Goal: Information Seeking & Learning: Learn about a topic

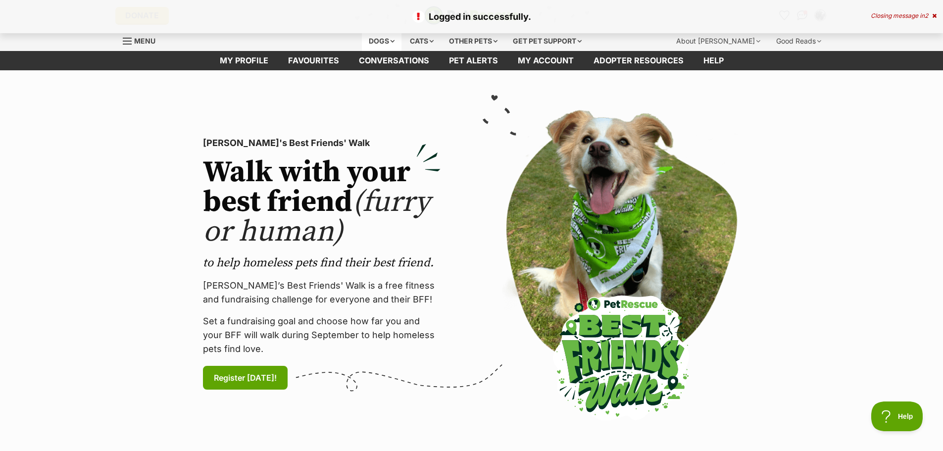
click at [377, 40] on div "Dogs" at bounding box center [382, 41] width 40 height 20
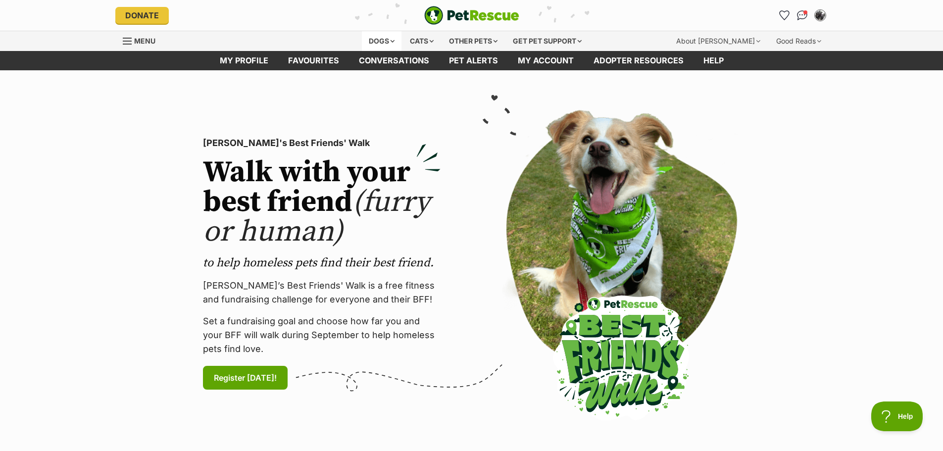
click at [377, 39] on div "Dogs" at bounding box center [382, 41] width 40 height 20
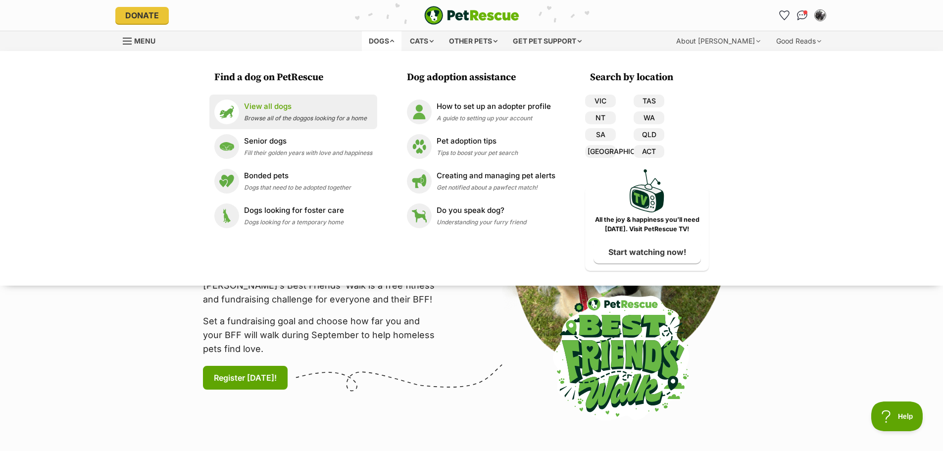
click at [279, 106] on p "View all dogs" at bounding box center [305, 106] width 123 height 11
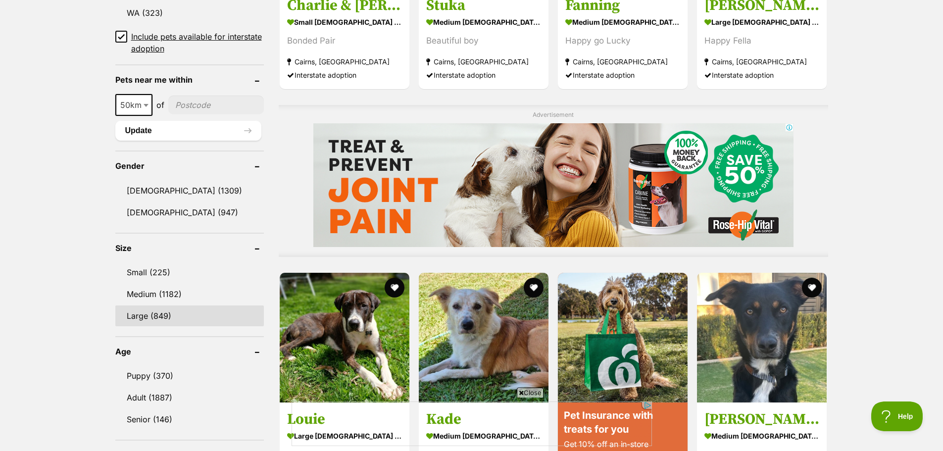
scroll to position [792, 0]
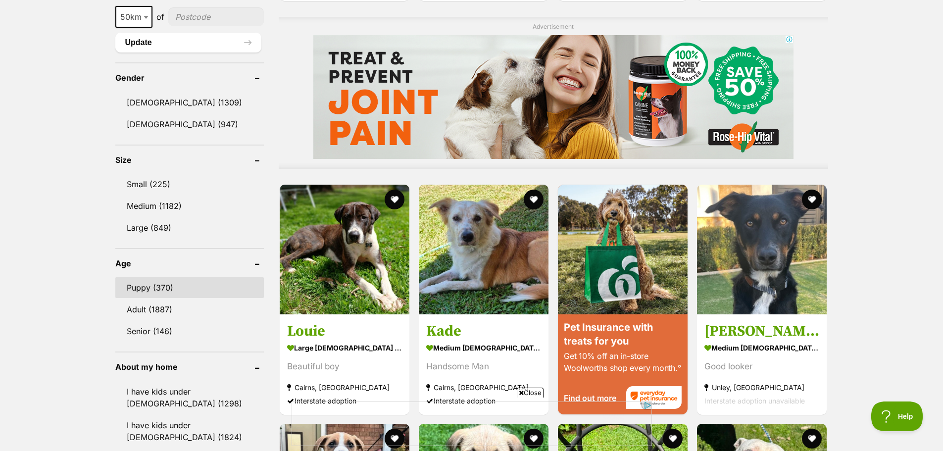
click at [142, 286] on link "Puppy (370)" at bounding box center [189, 287] width 148 height 21
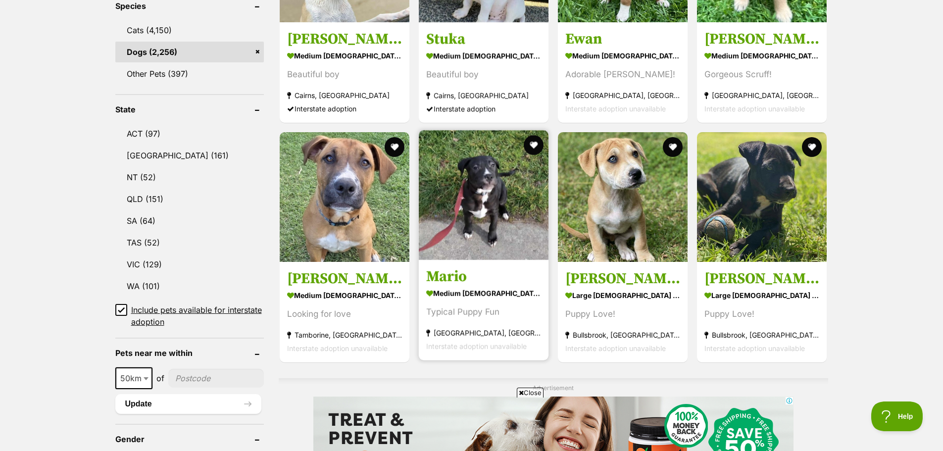
scroll to position [445, 0]
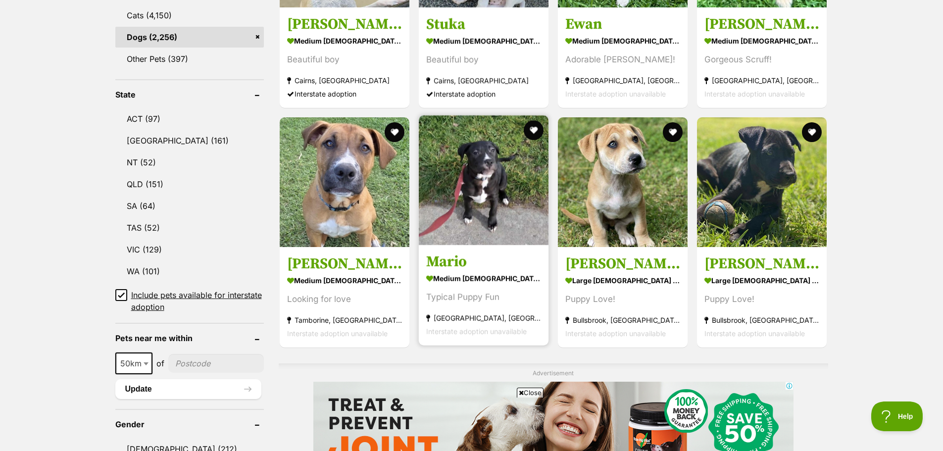
click at [467, 230] on img at bounding box center [484, 180] width 130 height 130
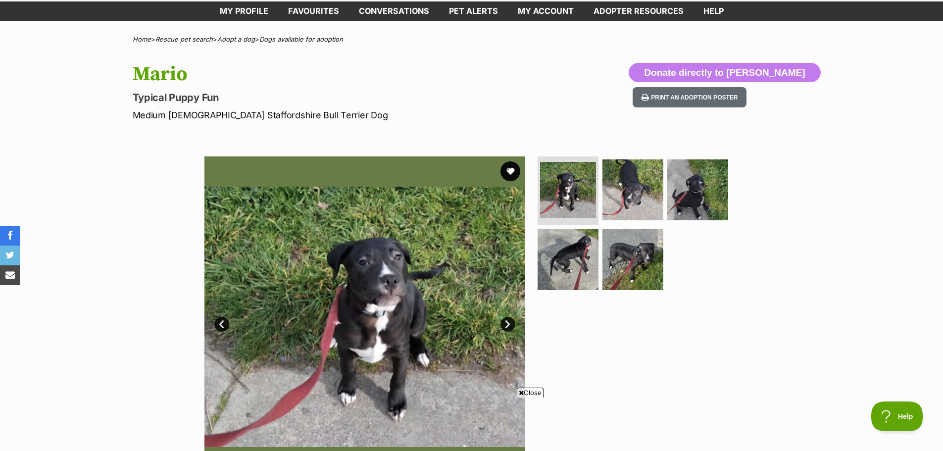
click at [505, 326] on link "Next" at bounding box center [507, 324] width 15 height 15
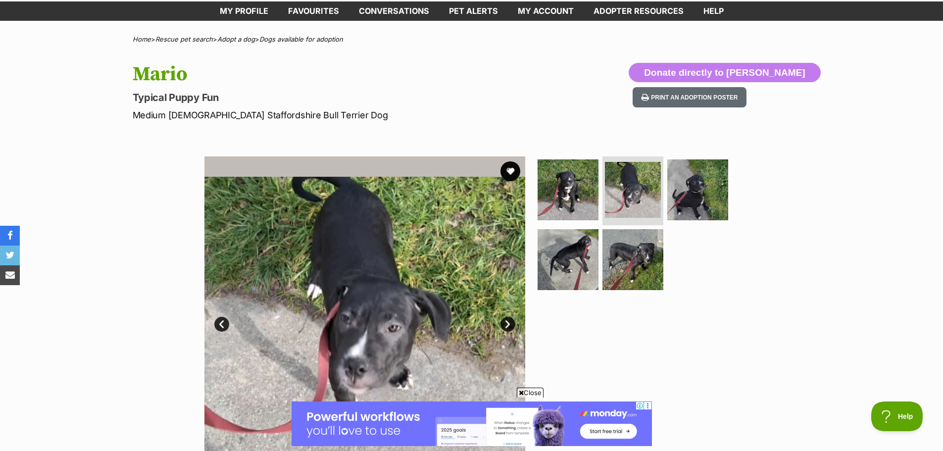
click at [505, 325] on link "Next" at bounding box center [507, 324] width 15 height 15
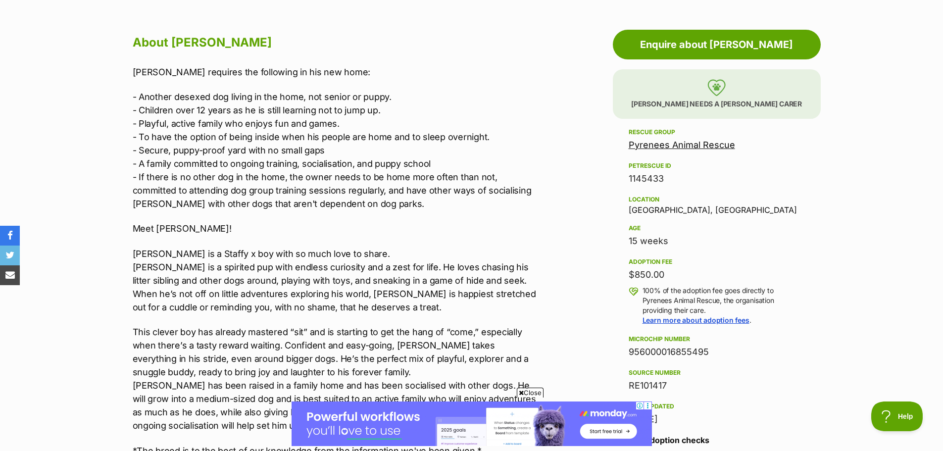
scroll to position [544, 0]
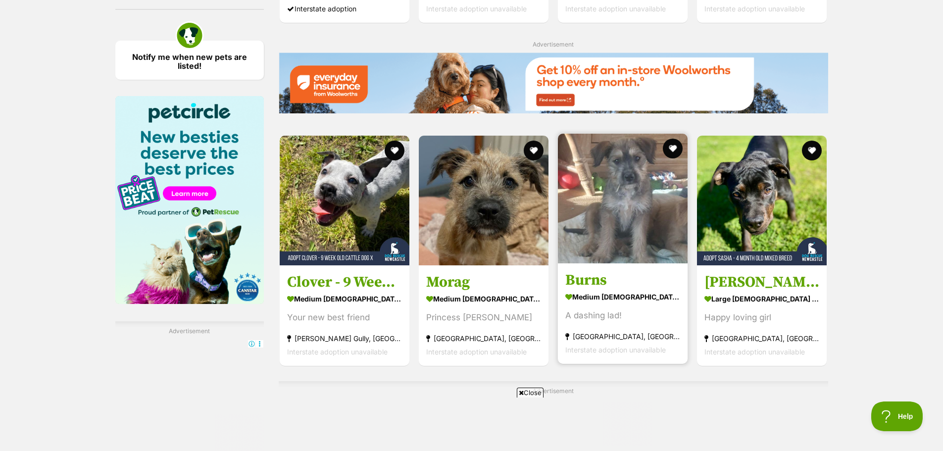
scroll to position [1485, 0]
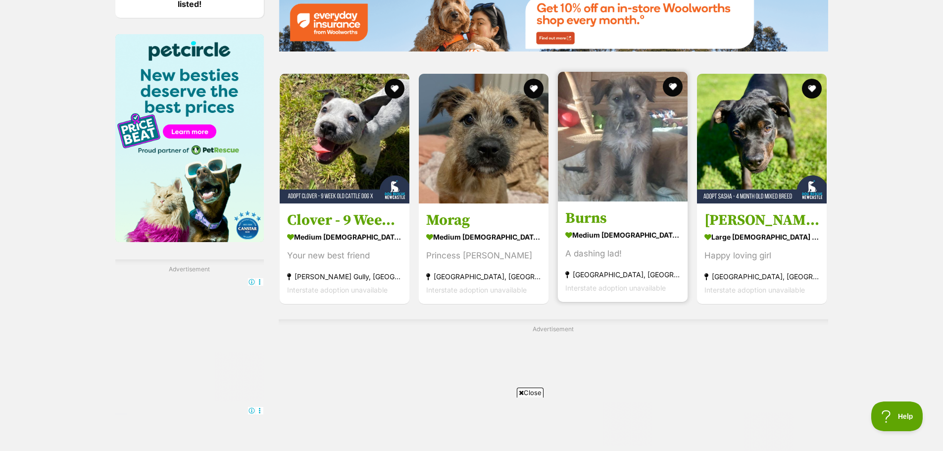
click at [616, 176] on img at bounding box center [623, 137] width 130 height 130
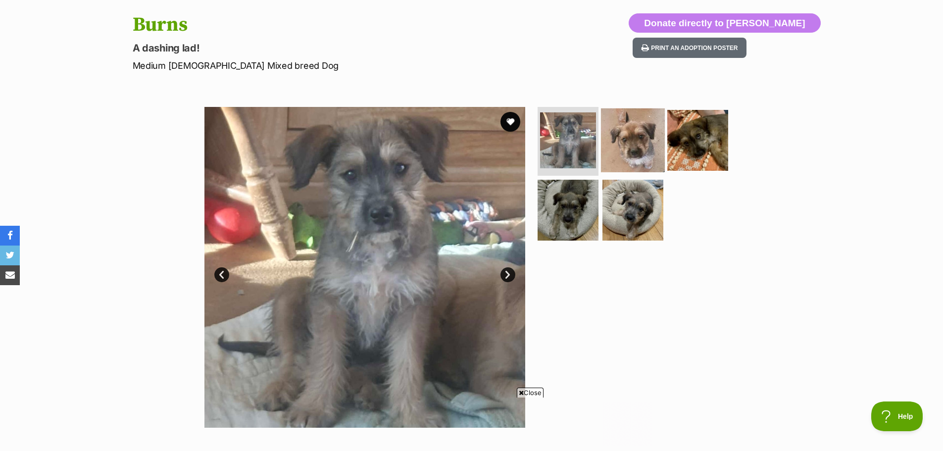
click at [642, 146] on img at bounding box center [633, 140] width 64 height 64
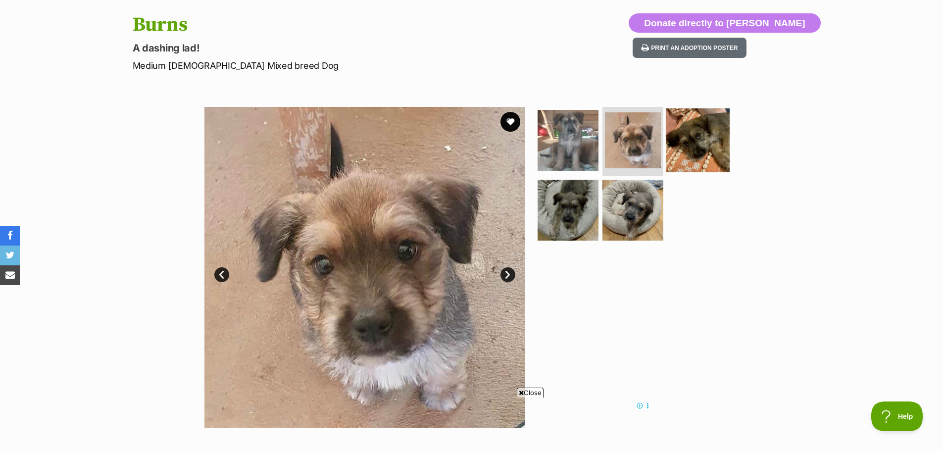
click at [694, 147] on img at bounding box center [698, 140] width 64 height 64
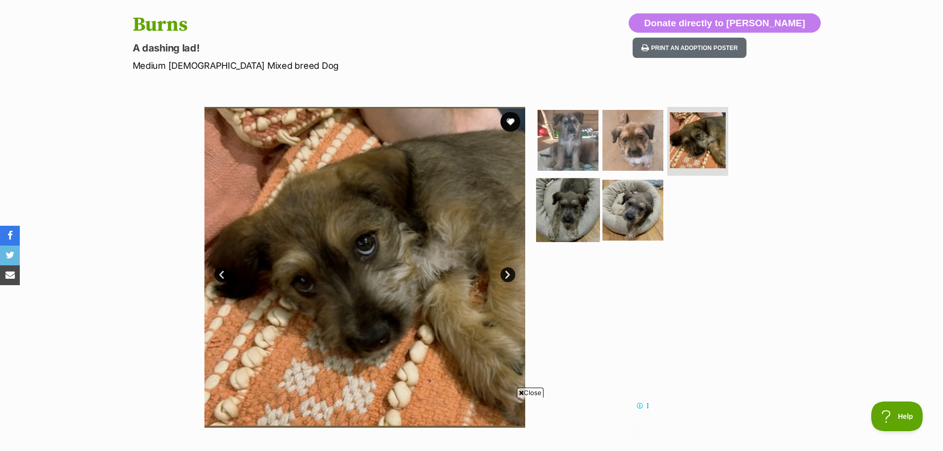
drag, startPoint x: 567, startPoint y: 213, endPoint x: 581, endPoint y: 211, distance: 15.0
click at [567, 213] on img at bounding box center [568, 210] width 64 height 64
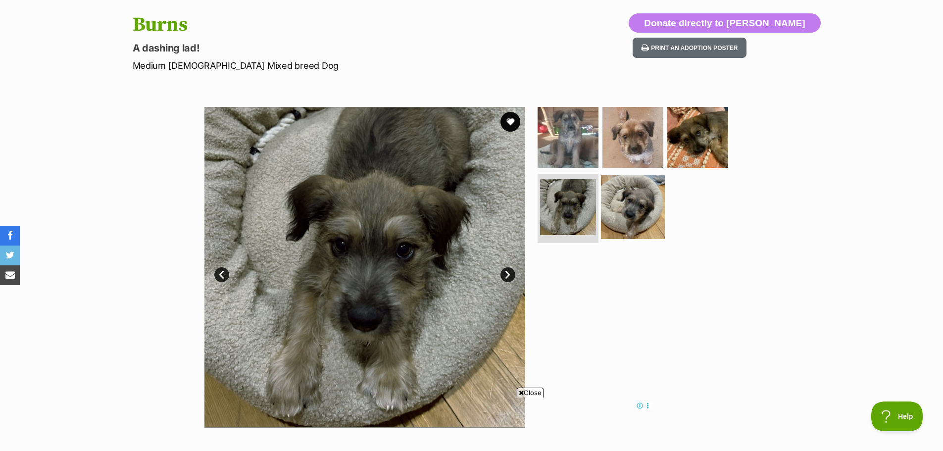
click at [636, 212] on img at bounding box center [633, 207] width 64 height 64
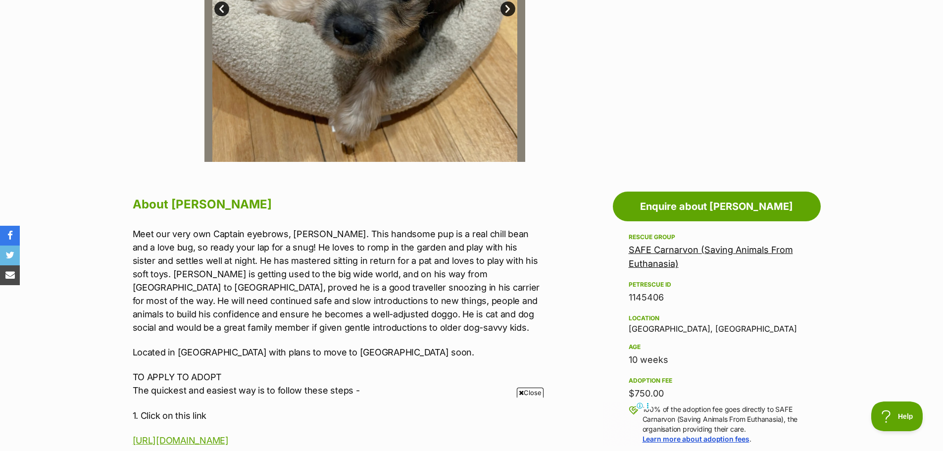
scroll to position [396, 0]
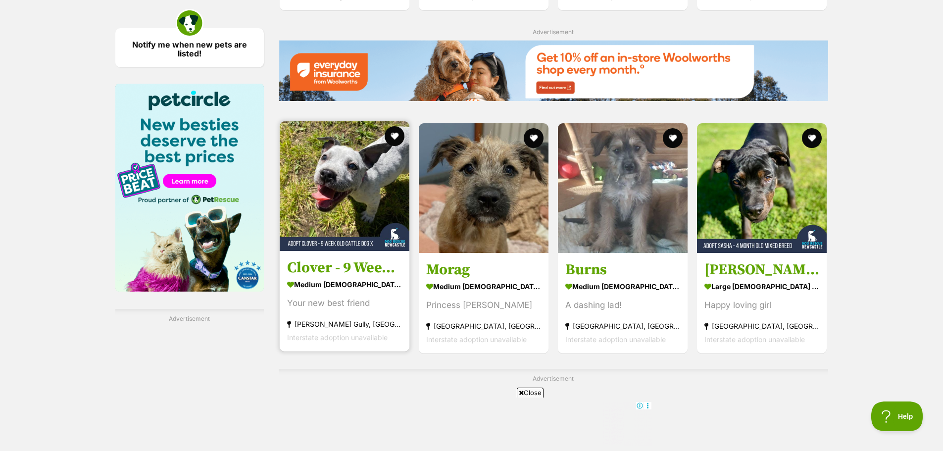
click at [355, 186] on img at bounding box center [345, 186] width 130 height 130
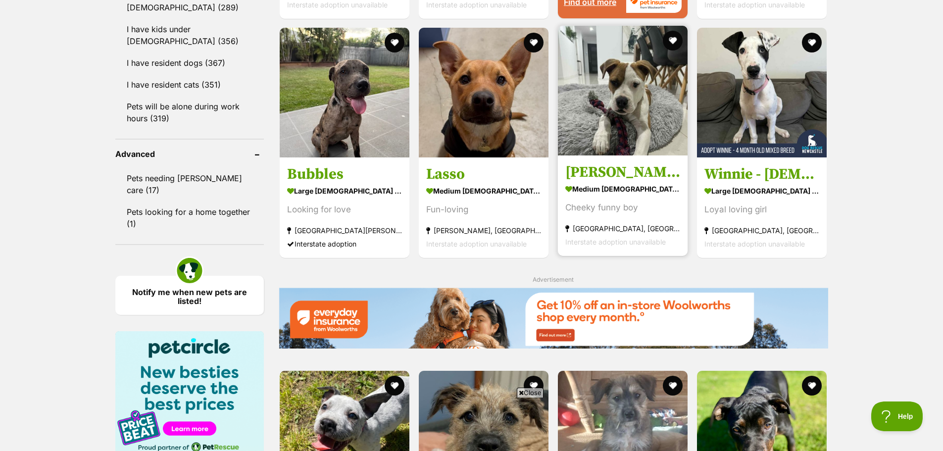
click at [630, 98] on img at bounding box center [623, 91] width 130 height 130
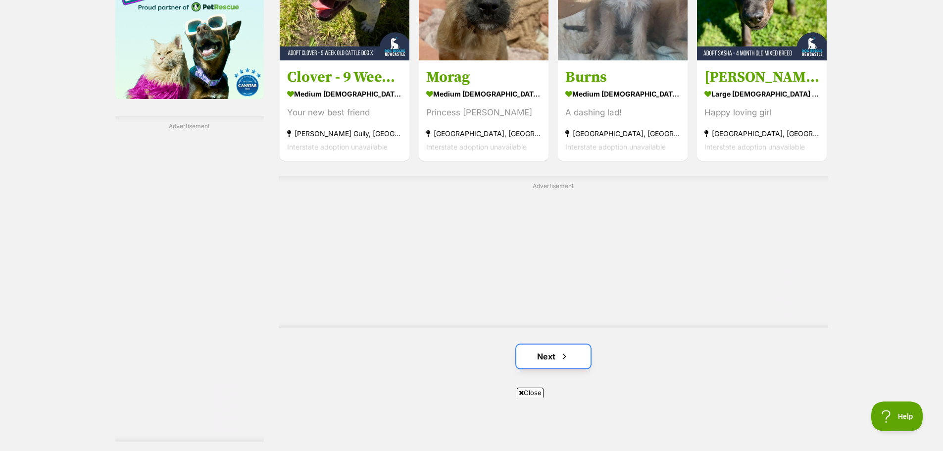
click at [545, 359] on link "Next" at bounding box center [553, 356] width 74 height 24
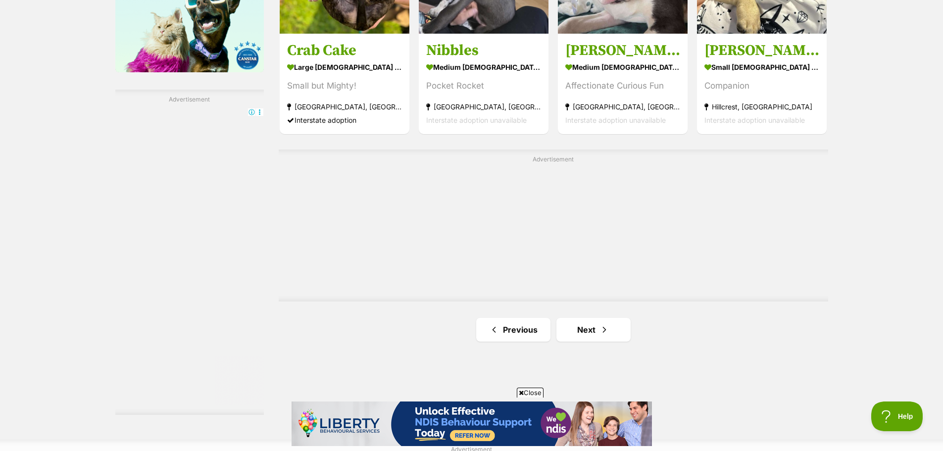
scroll to position [1683, 0]
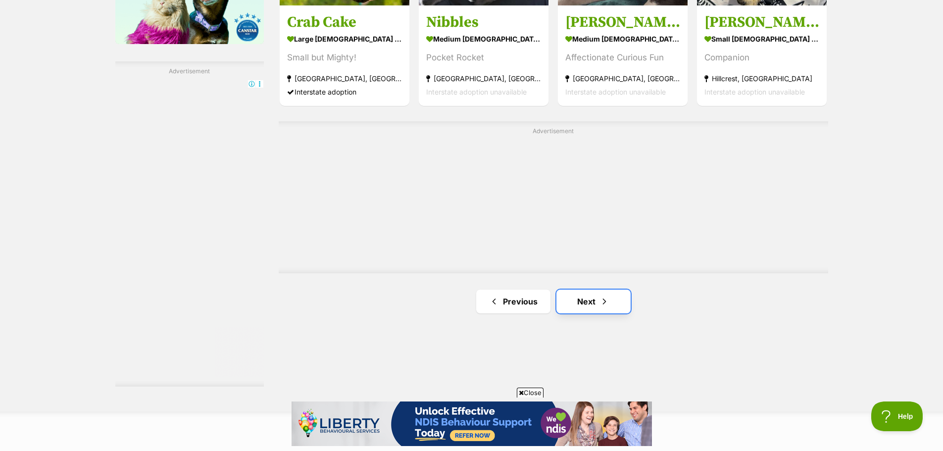
click at [593, 297] on link "Next" at bounding box center [593, 301] width 74 height 24
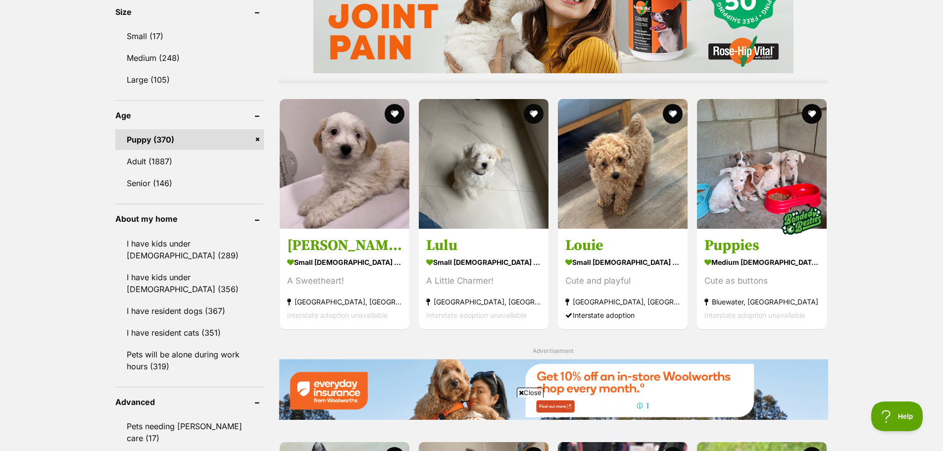
scroll to position [940, 0]
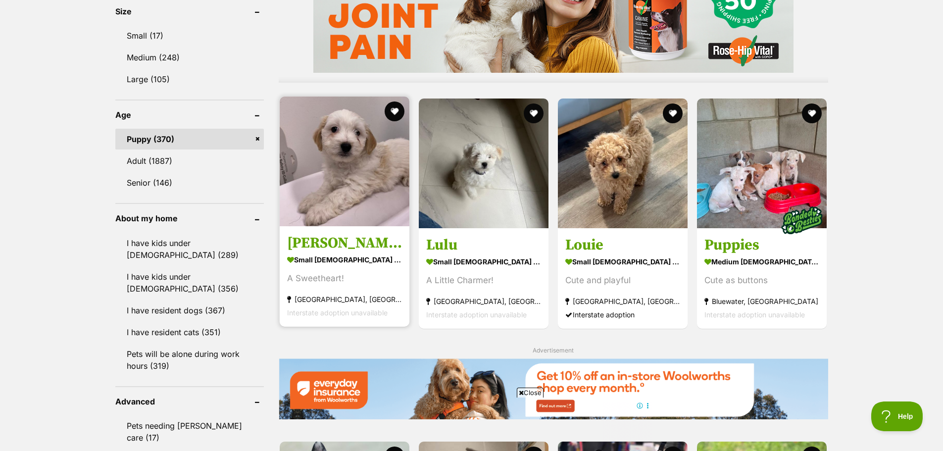
click at [358, 188] on img at bounding box center [345, 161] width 130 height 130
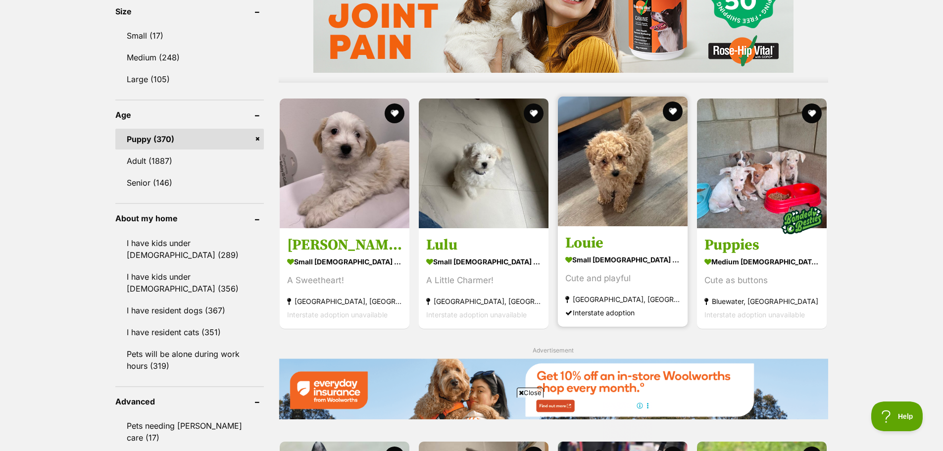
click at [630, 171] on img at bounding box center [623, 161] width 130 height 130
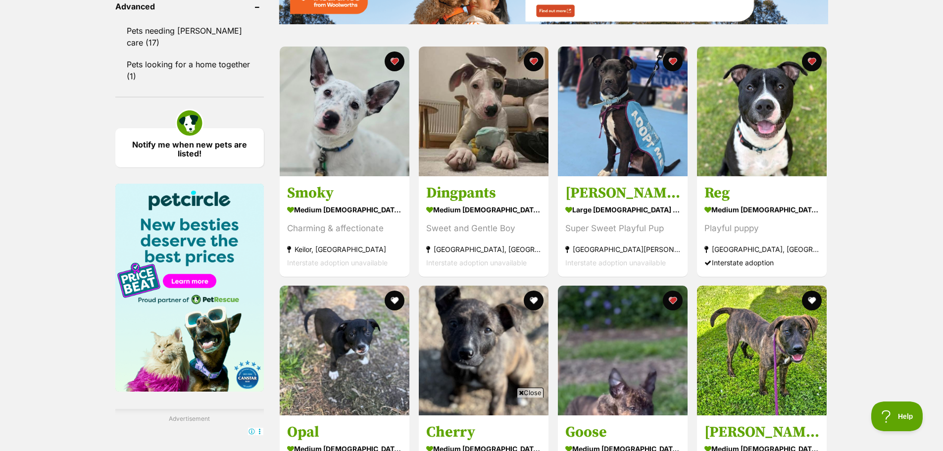
scroll to position [1336, 0]
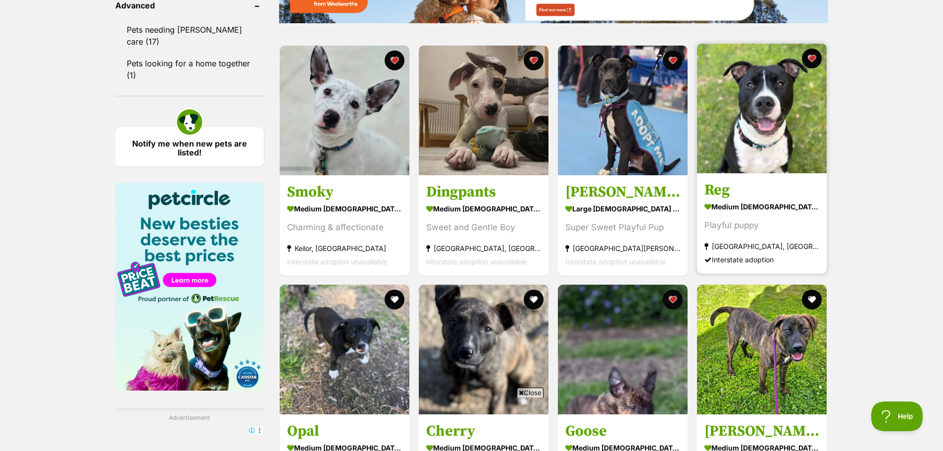
click at [758, 133] on img at bounding box center [762, 109] width 130 height 130
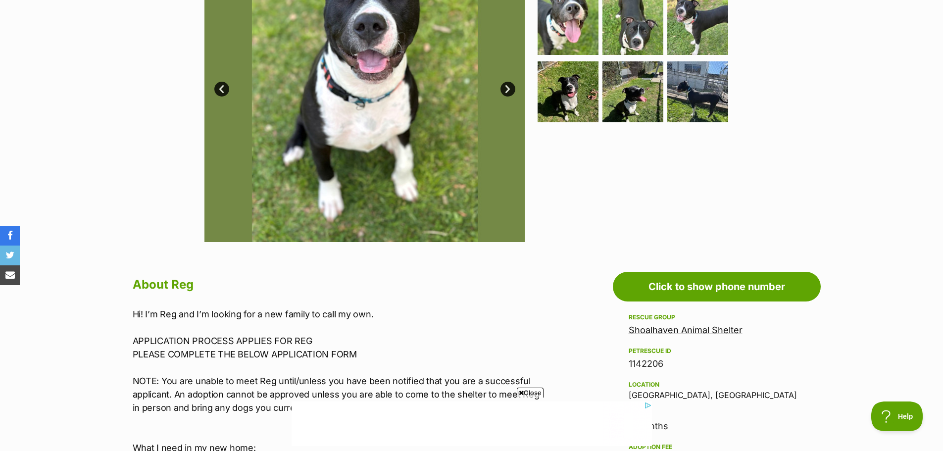
scroll to position [198, 0]
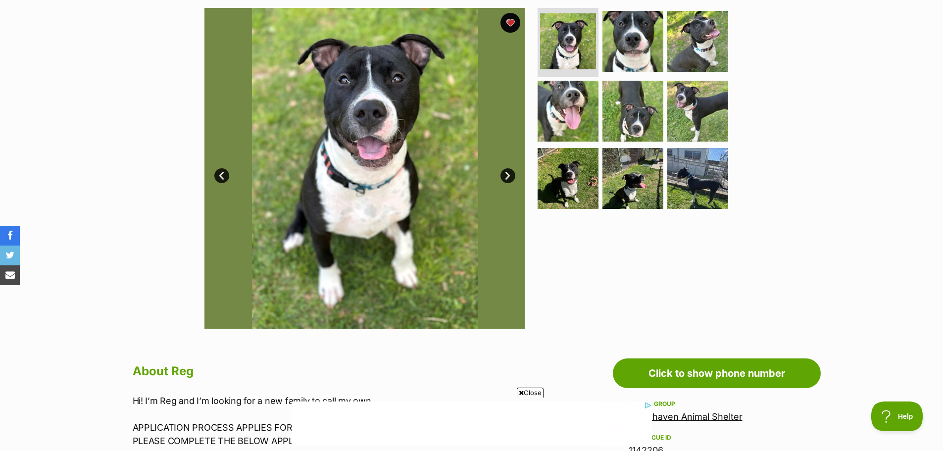
click at [505, 177] on link "Next" at bounding box center [507, 175] width 15 height 15
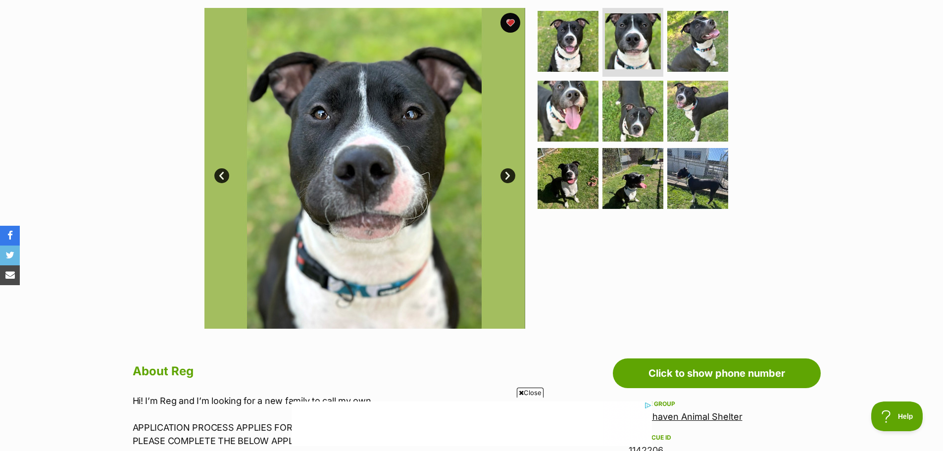
click at [504, 177] on link "Next" at bounding box center [507, 175] width 15 height 15
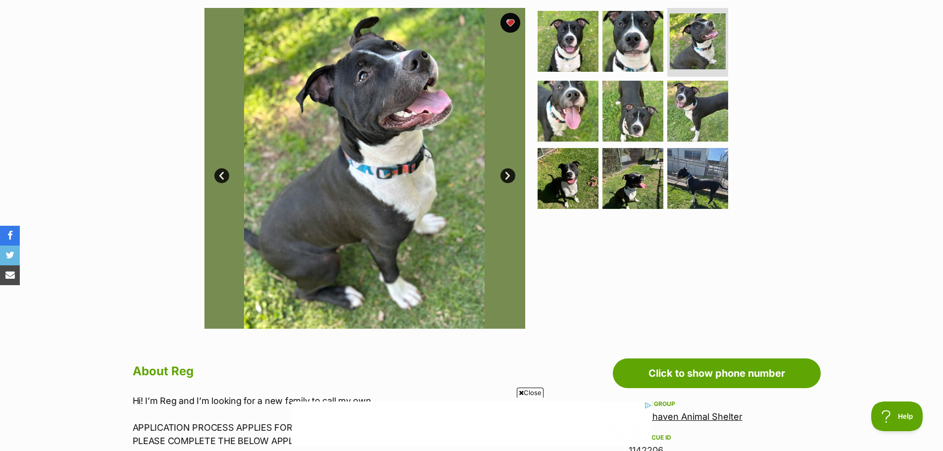
click at [504, 177] on link "Next" at bounding box center [507, 175] width 15 height 15
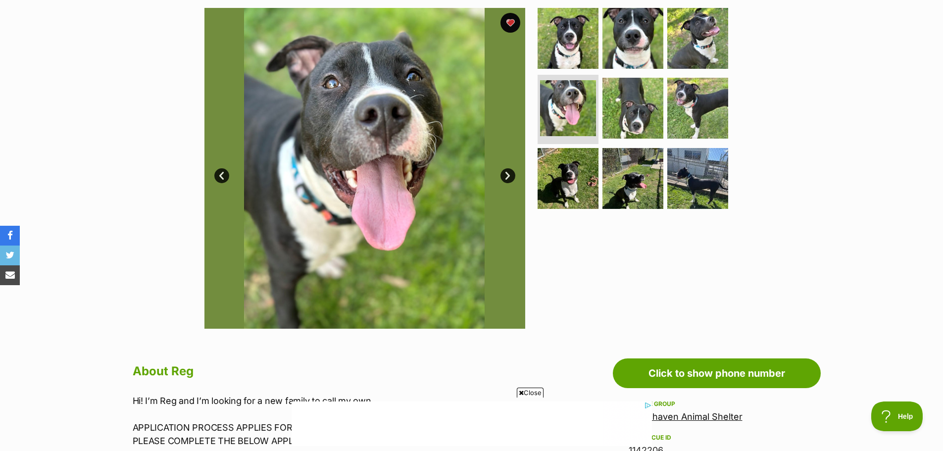
click at [504, 177] on link "Next" at bounding box center [507, 175] width 15 height 15
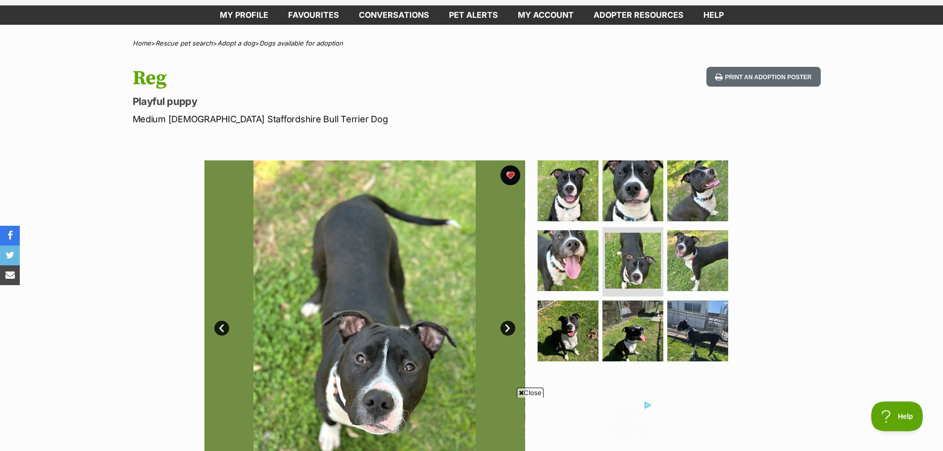
scroll to position [0, 0]
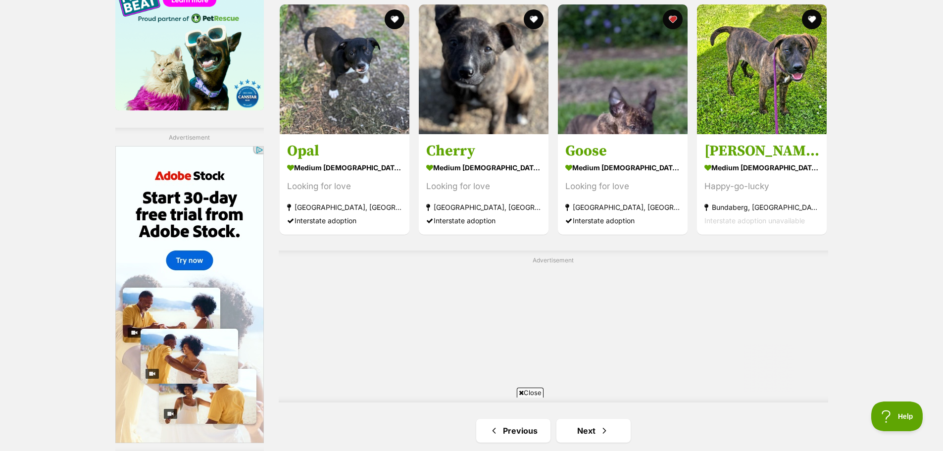
scroll to position [1683, 0]
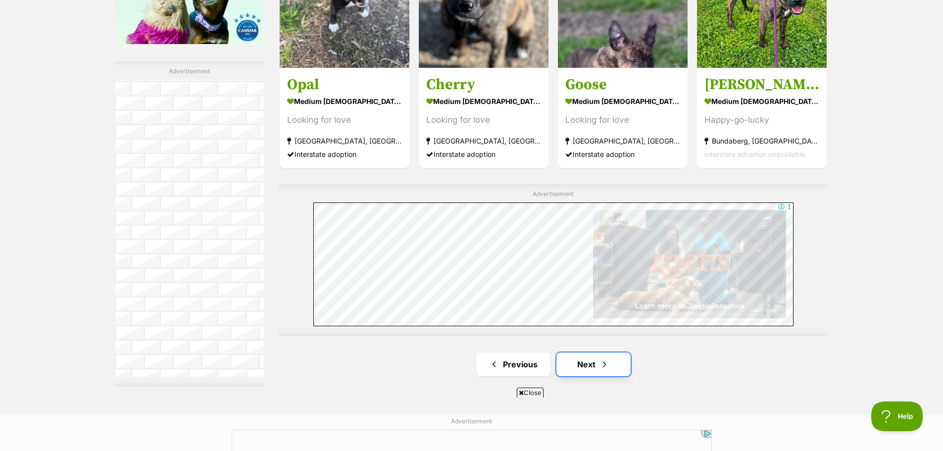
click at [592, 352] on link "Next" at bounding box center [593, 364] width 74 height 24
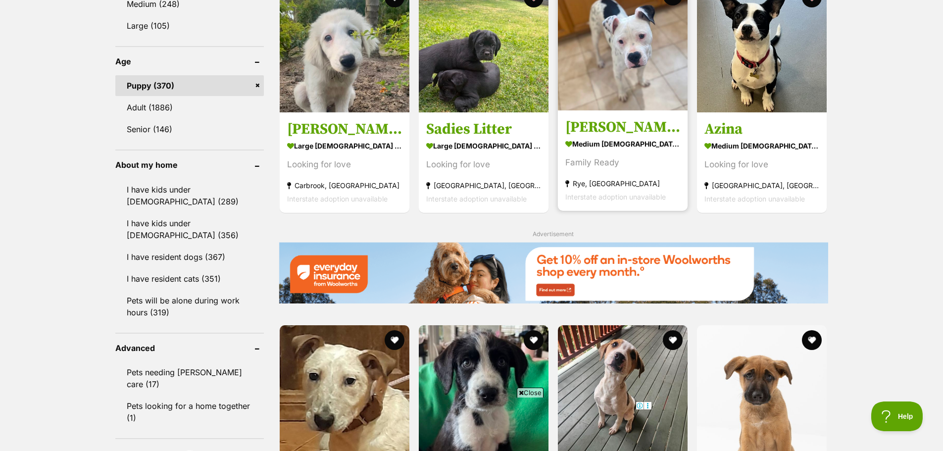
scroll to position [891, 0]
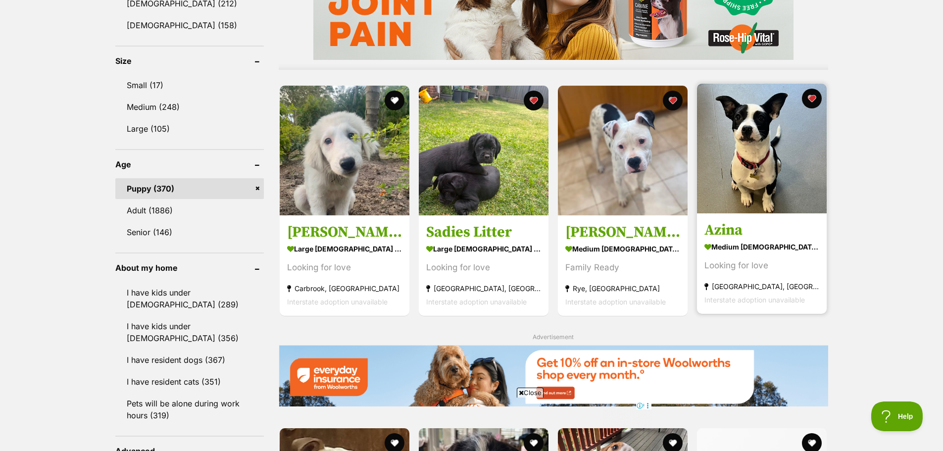
click at [767, 171] on img at bounding box center [762, 149] width 130 height 130
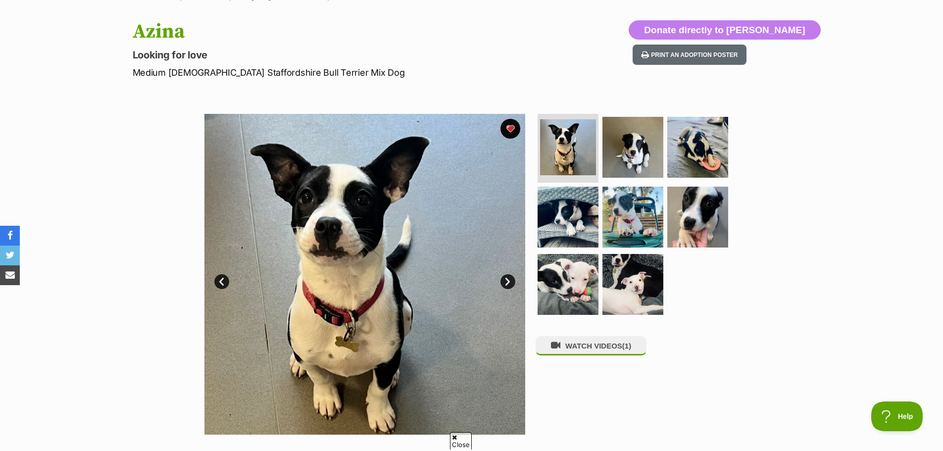
scroll to position [99, 0]
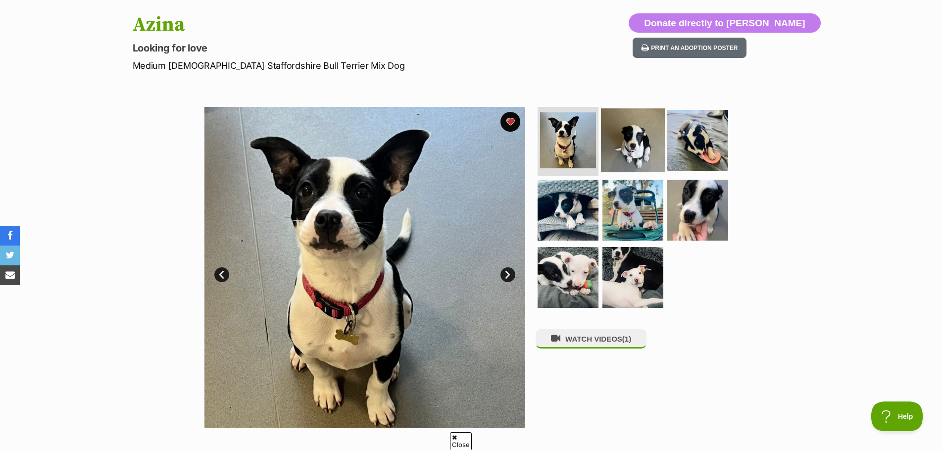
drag, startPoint x: 647, startPoint y: 151, endPoint x: 675, endPoint y: 147, distance: 28.0
click at [647, 152] on img at bounding box center [632, 140] width 61 height 61
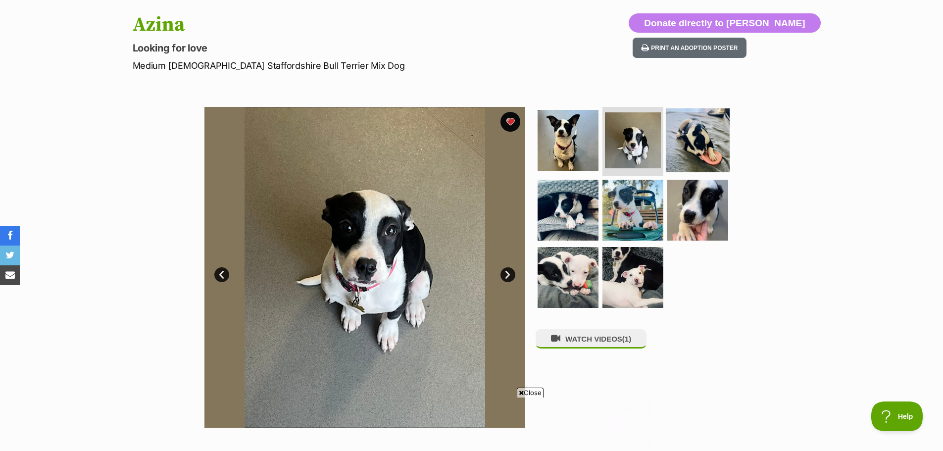
scroll to position [0, 0]
click at [713, 145] on img at bounding box center [698, 140] width 64 height 64
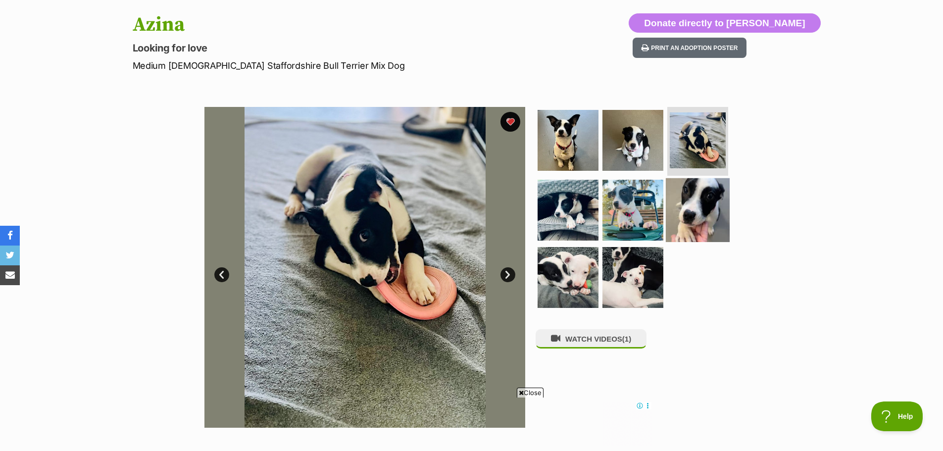
click at [703, 222] on img at bounding box center [698, 210] width 64 height 64
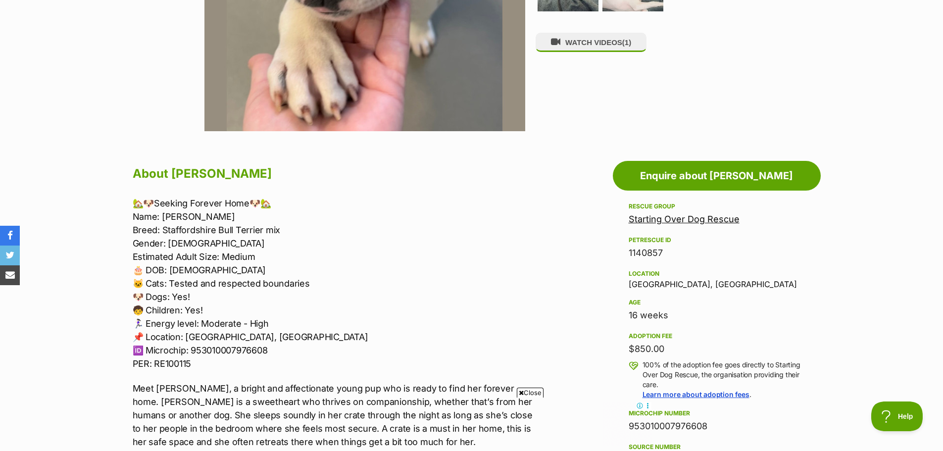
scroll to position [495, 0]
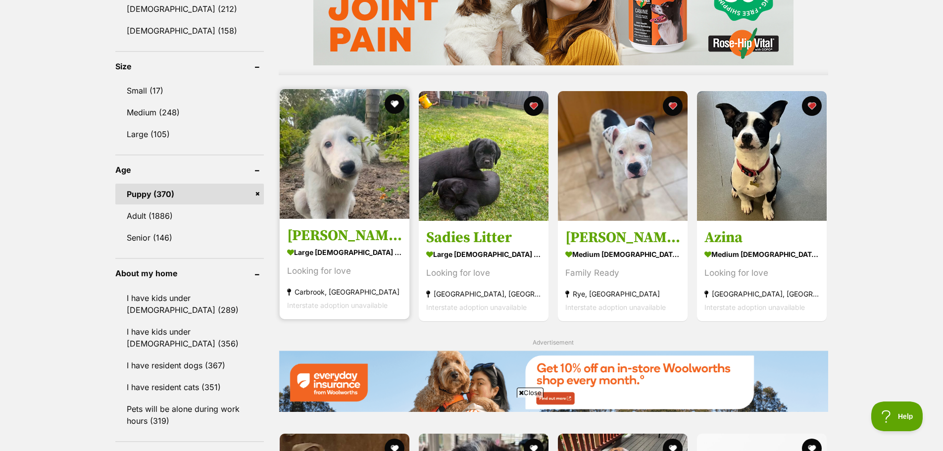
click at [375, 185] on img at bounding box center [345, 154] width 130 height 130
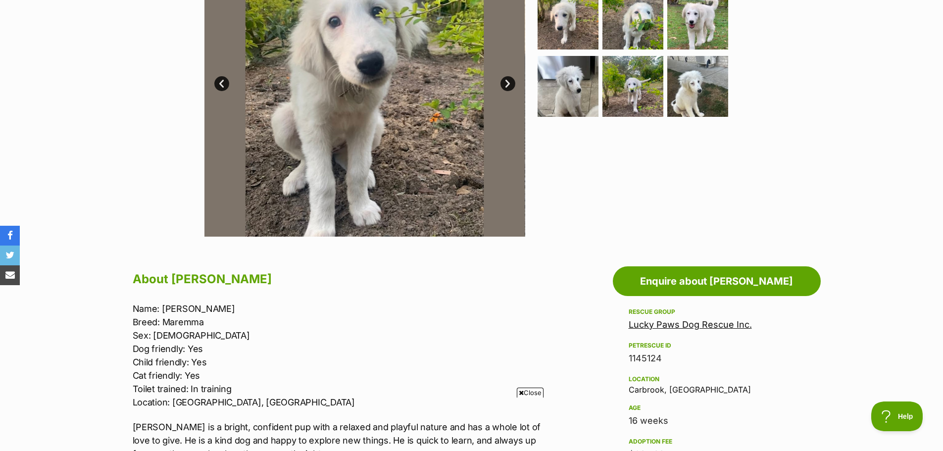
scroll to position [346, 0]
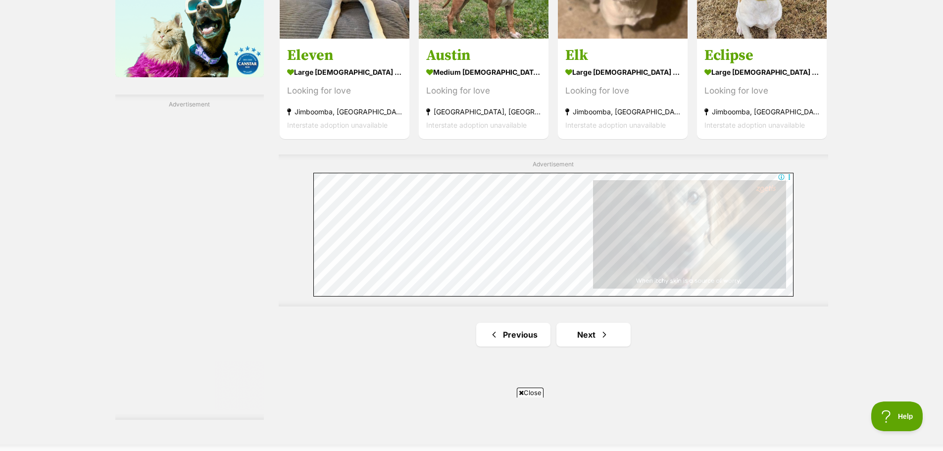
scroll to position [1672, 0]
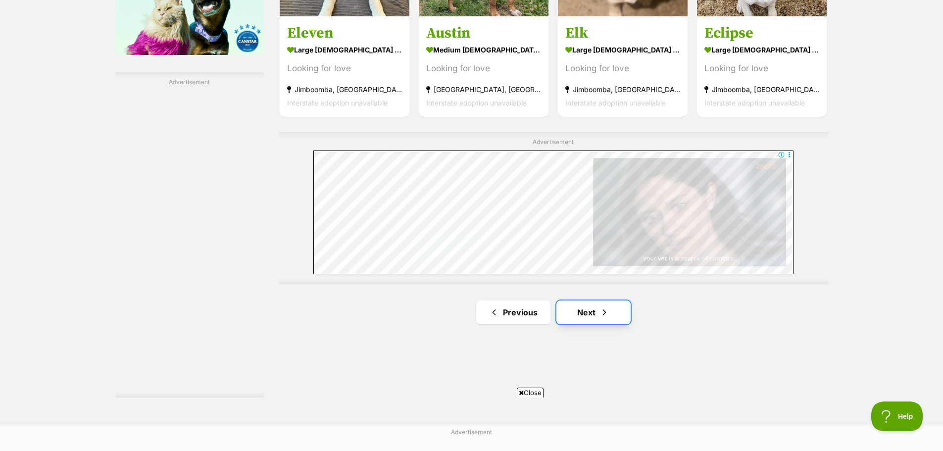
click at [578, 317] on link "Next" at bounding box center [593, 312] width 74 height 24
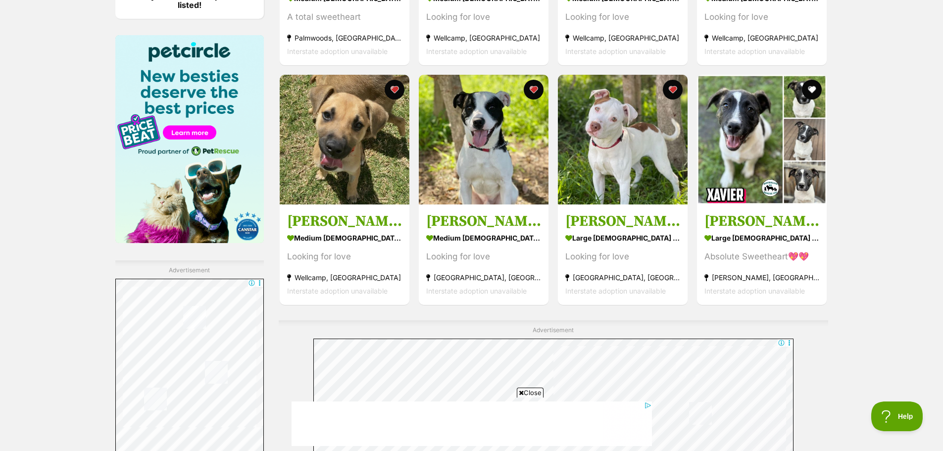
scroll to position [1485, 0]
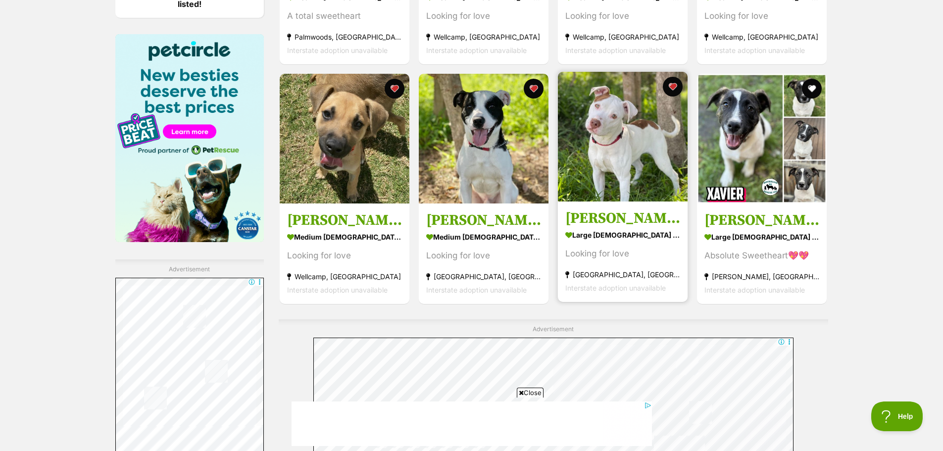
click at [617, 150] on img at bounding box center [623, 137] width 130 height 130
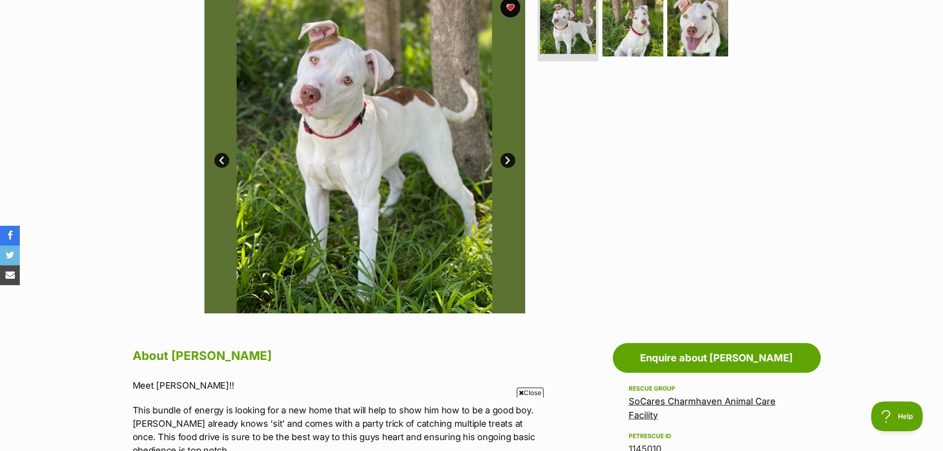
scroll to position [198, 0]
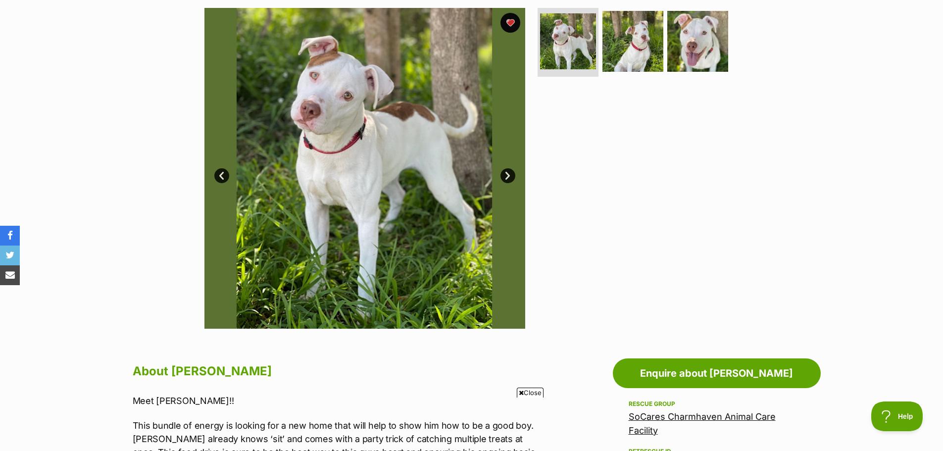
click at [508, 180] on link "Next" at bounding box center [507, 175] width 15 height 15
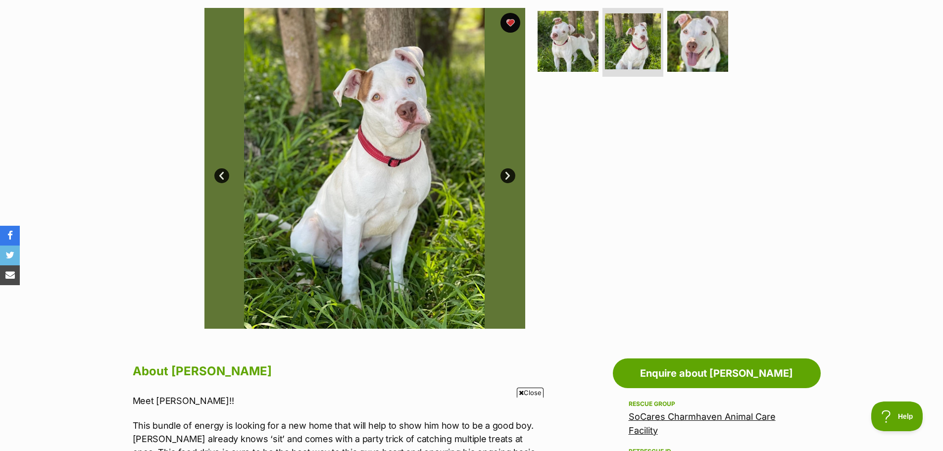
click at [508, 179] on link "Next" at bounding box center [507, 175] width 15 height 15
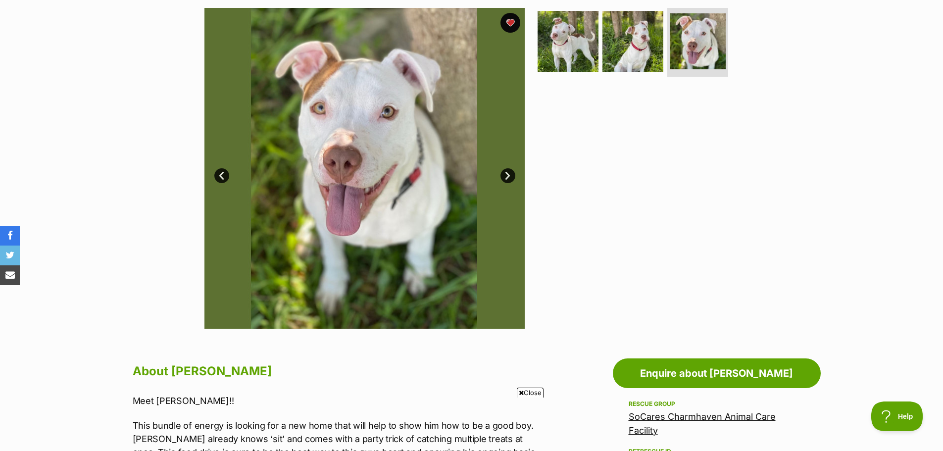
click at [508, 180] on link "Next" at bounding box center [507, 175] width 15 height 15
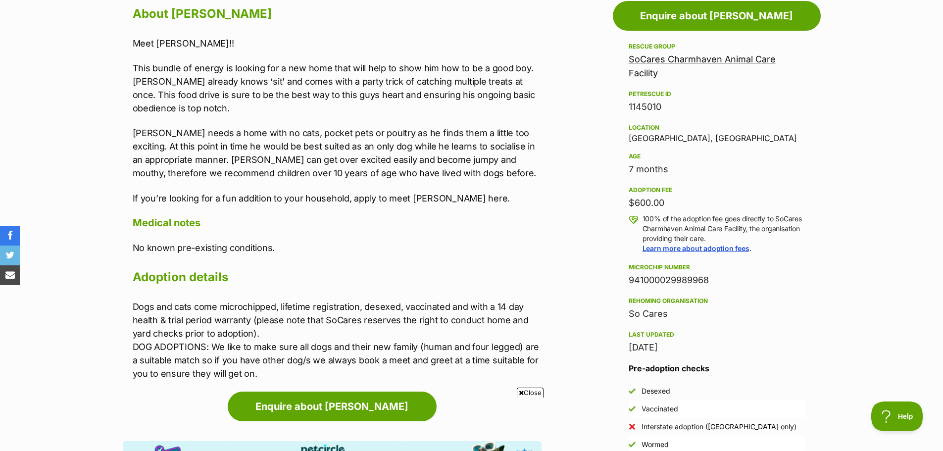
scroll to position [445, 0]
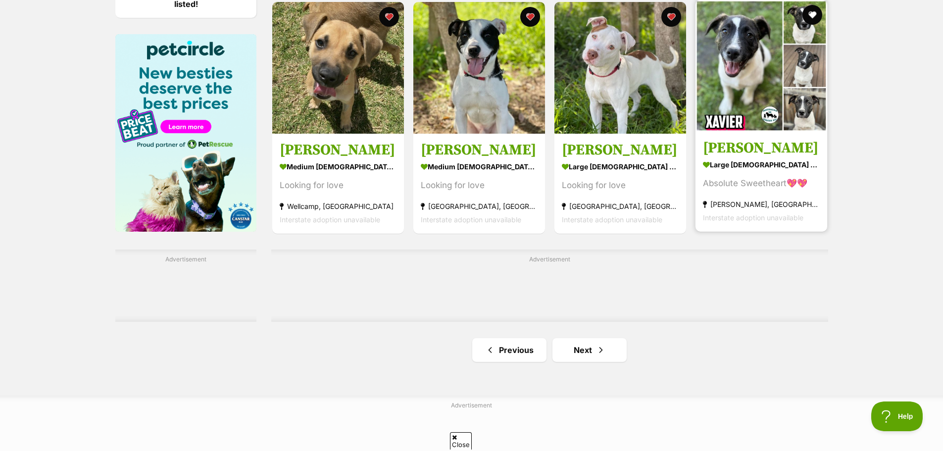
click at [758, 83] on img at bounding box center [761, 66] width 132 height 132
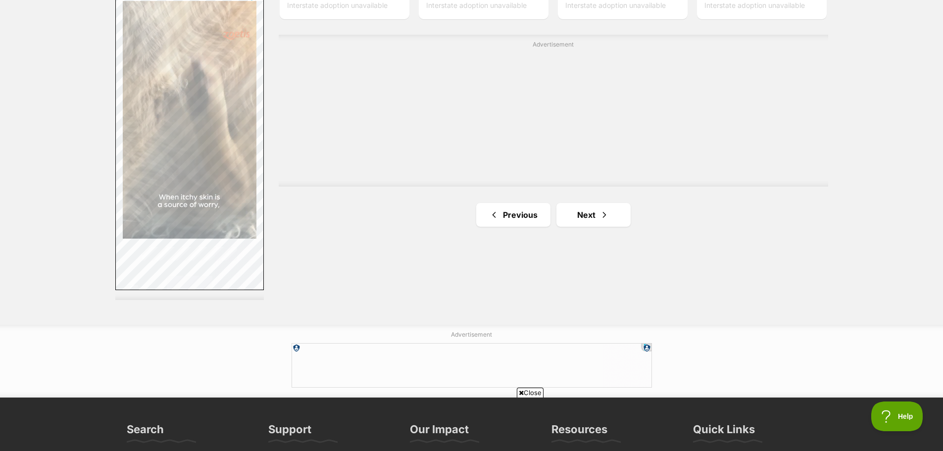
scroll to position [1782, 0]
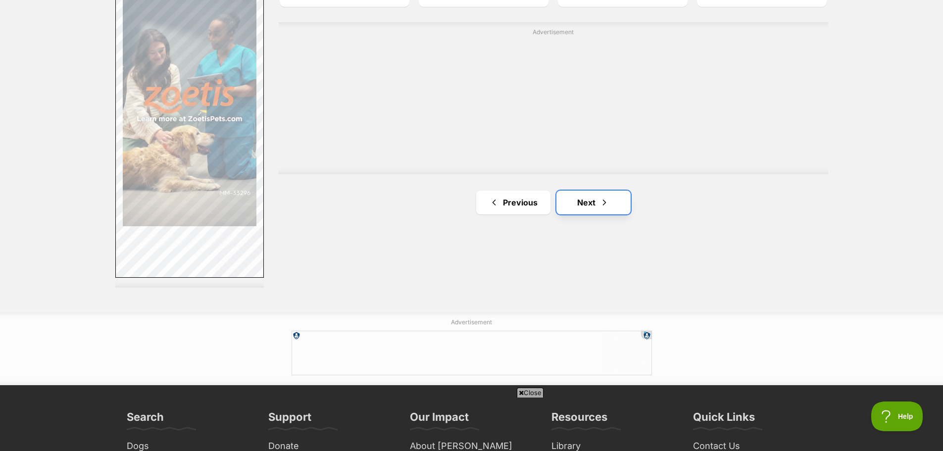
click at [587, 208] on link "Next" at bounding box center [593, 203] width 74 height 24
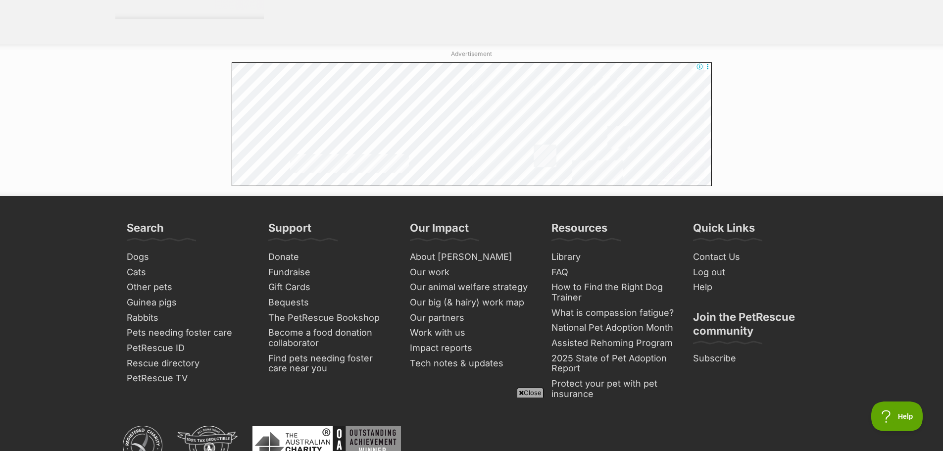
scroll to position [2227, 0]
